Goal: Browse casually

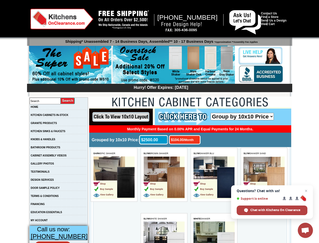
click at [306, 230] on span "Open chat" at bounding box center [305, 230] width 8 height 7
click at [121, 117] on input "image" at bounding box center [121, 116] width 64 height 17
click at [114, 153] on span "DARK EPIC SHAKER" at bounding box center [105, 153] width 22 height 3
click at [114, 178] on td "Shop Buy Sample View Gallery" at bounding box center [106, 183] width 24 height 32
click at [164, 153] on span "SLYM BROWN SHAKER" at bounding box center [156, 153] width 25 height 3
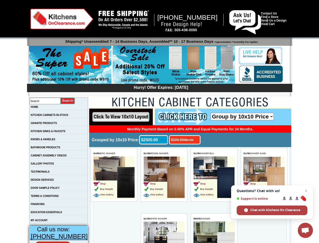
click at [164, 178] on td "Shop Buy Sample View Gallery" at bounding box center [156, 183] width 24 height 32
click at [214, 153] on span "SLYM SHAKER BLU" at bounding box center [204, 153] width 20 height 3
click at [214, 178] on td "Shop Buy Sample View Gallery" at bounding box center [206, 183] width 24 height 32
click at [264, 153] on span "SLYM SHAKER SAND" at bounding box center [255, 153] width 23 height 3
click at [264, 178] on td "Shop Buy Sample View Gallery" at bounding box center [256, 183] width 24 height 32
